Goal: Task Accomplishment & Management: Manage account settings

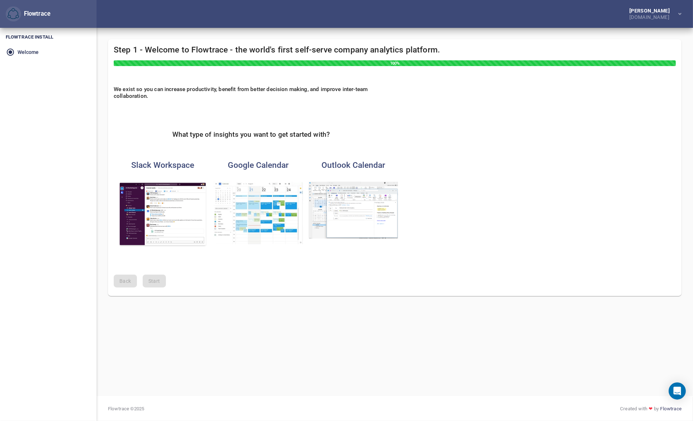
click at [354, 200] on img "button" at bounding box center [352, 210] width 89 height 57
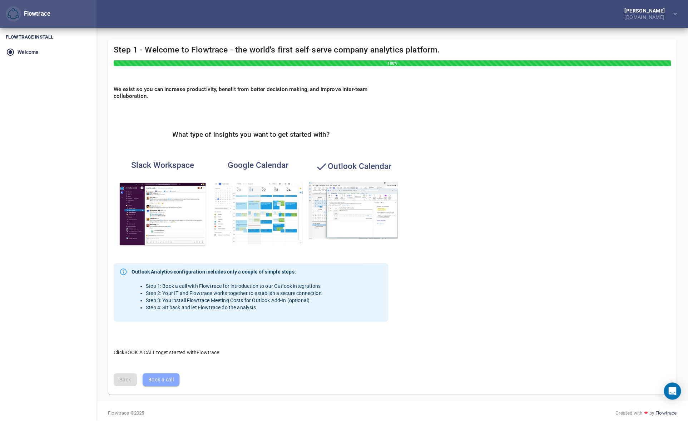
click at [167, 379] on span "Book a call" at bounding box center [160, 380] width 25 height 9
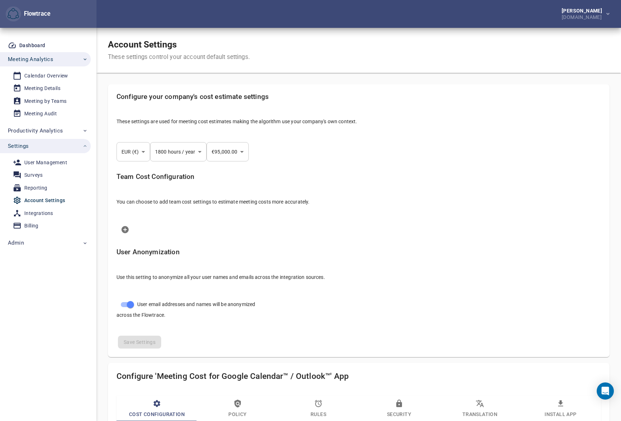
select select "***"
click at [44, 73] on div "Calendar Overview" at bounding box center [46, 75] width 44 height 9
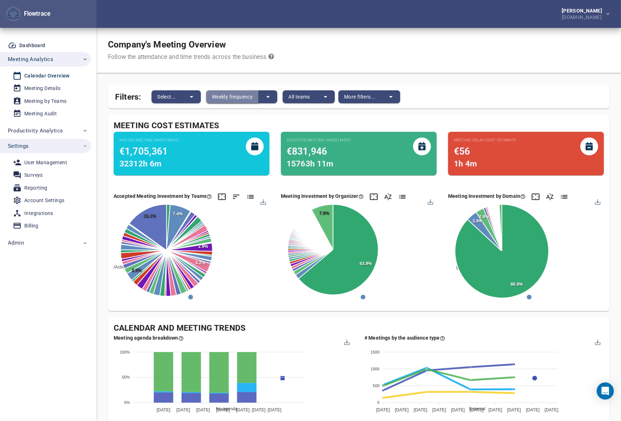
click at [237, 95] on span "Weekly frequency" at bounding box center [232, 97] width 41 height 9
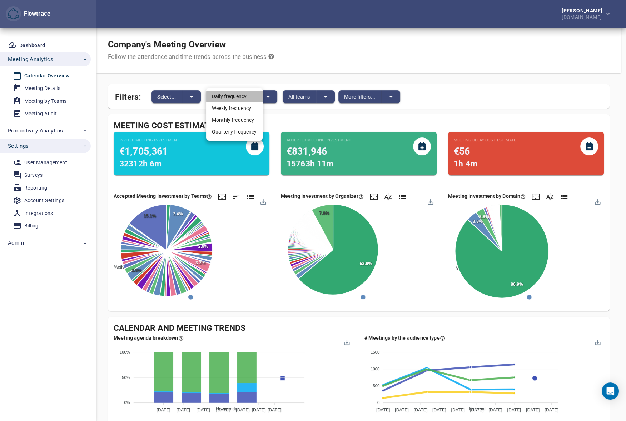
click at [236, 95] on li "Daily frequency" at bounding box center [234, 97] width 56 height 12
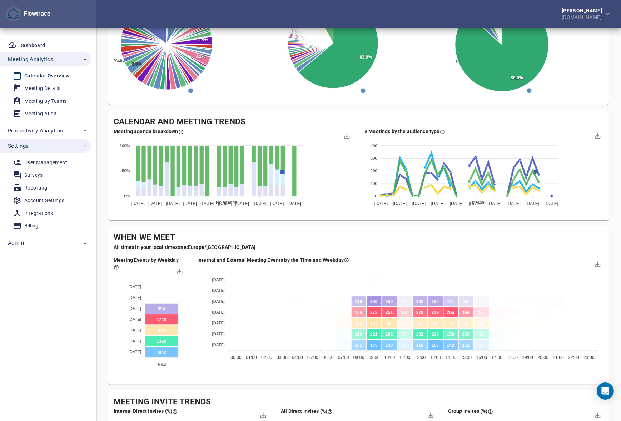
scroll to position [84, 0]
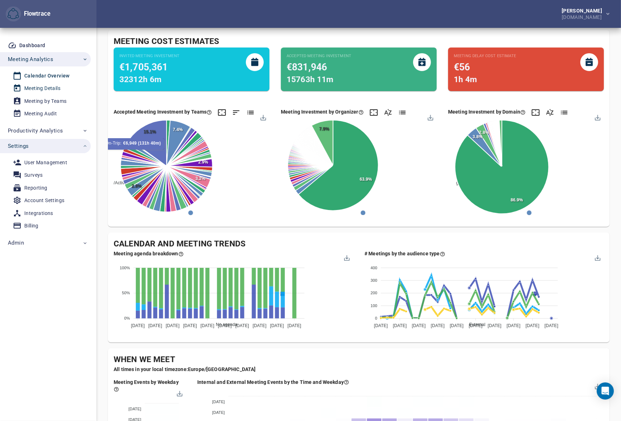
click at [56, 89] on div "Meeting Details" at bounding box center [42, 88] width 36 height 9
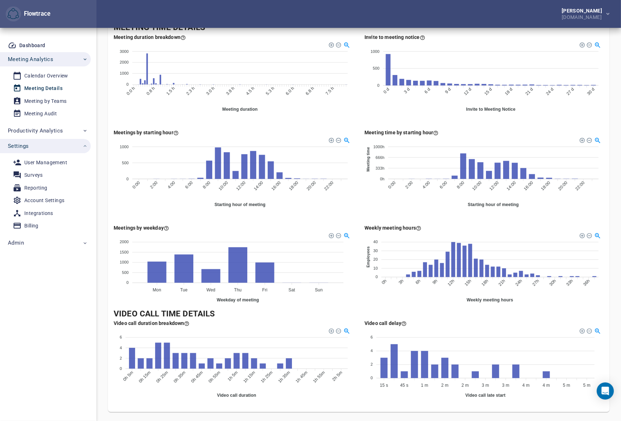
scroll to position [303, 0]
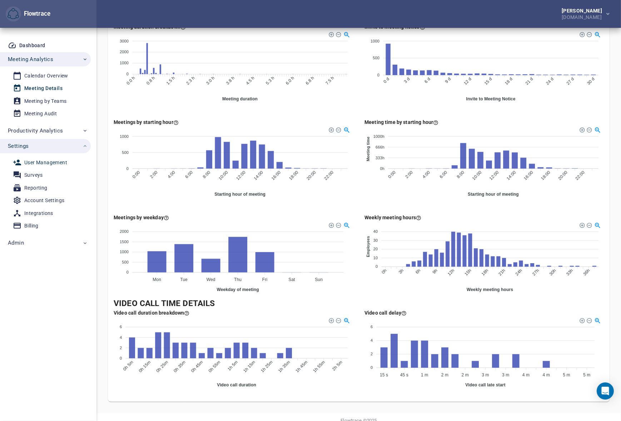
click at [36, 165] on div "User Management" at bounding box center [45, 162] width 43 height 9
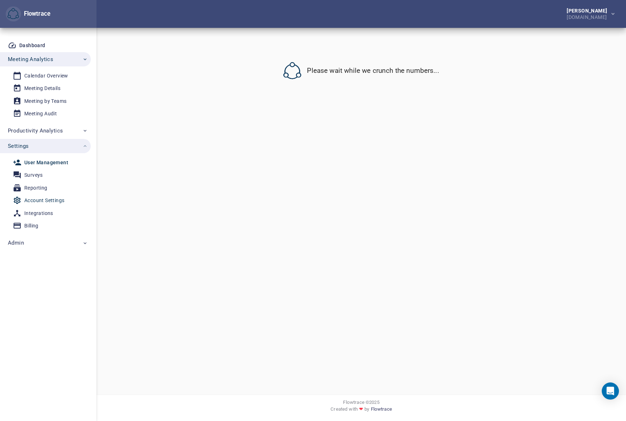
click at [34, 198] on div "Account Settings" at bounding box center [44, 200] width 40 height 9
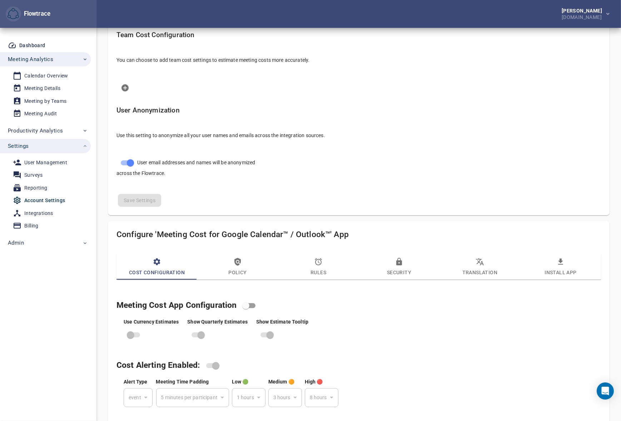
scroll to position [227, 0]
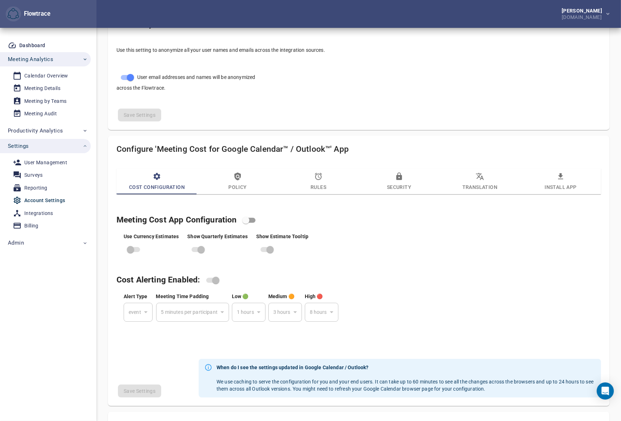
click at [316, 177] on icon "button" at bounding box center [318, 176] width 9 height 9
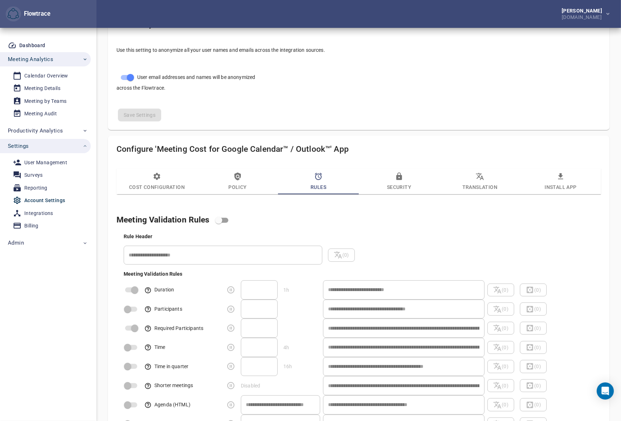
select select "***"
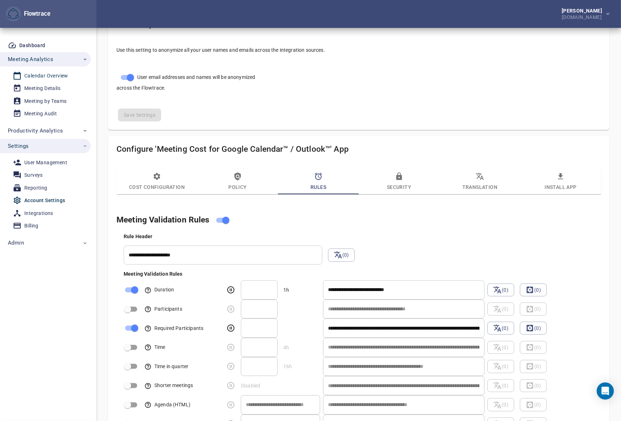
click at [38, 72] on div "Calendar Overview" at bounding box center [46, 75] width 44 height 9
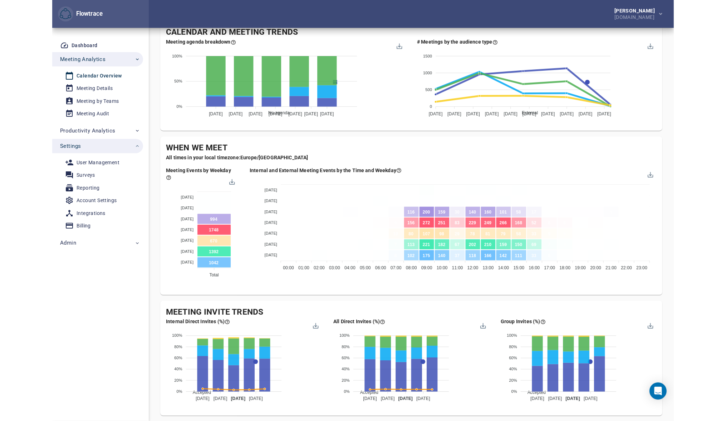
scroll to position [303, 0]
